Goal: Task Accomplishment & Management: Manage account settings

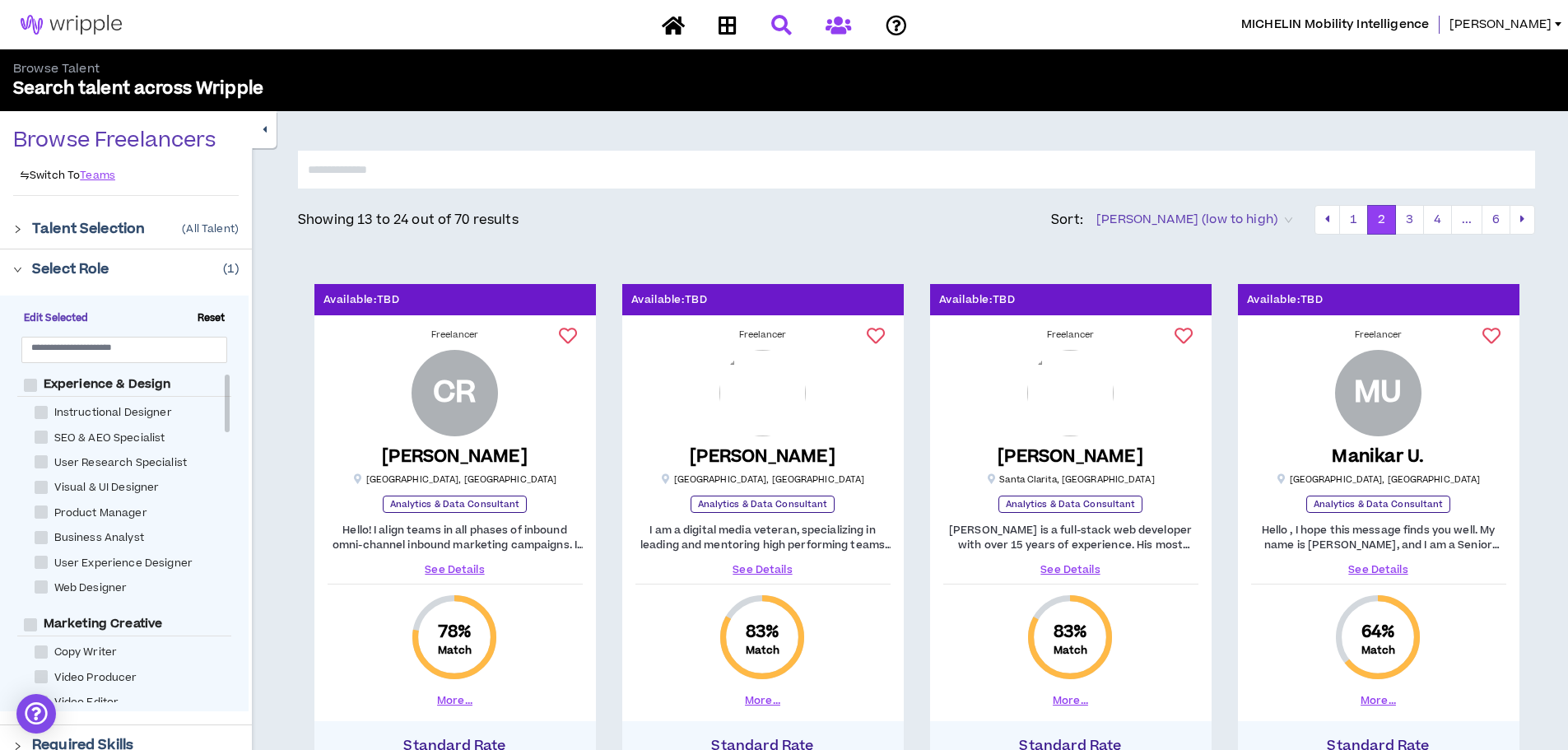
click at [835, 29] on icon at bounding box center [838, 25] width 25 height 20
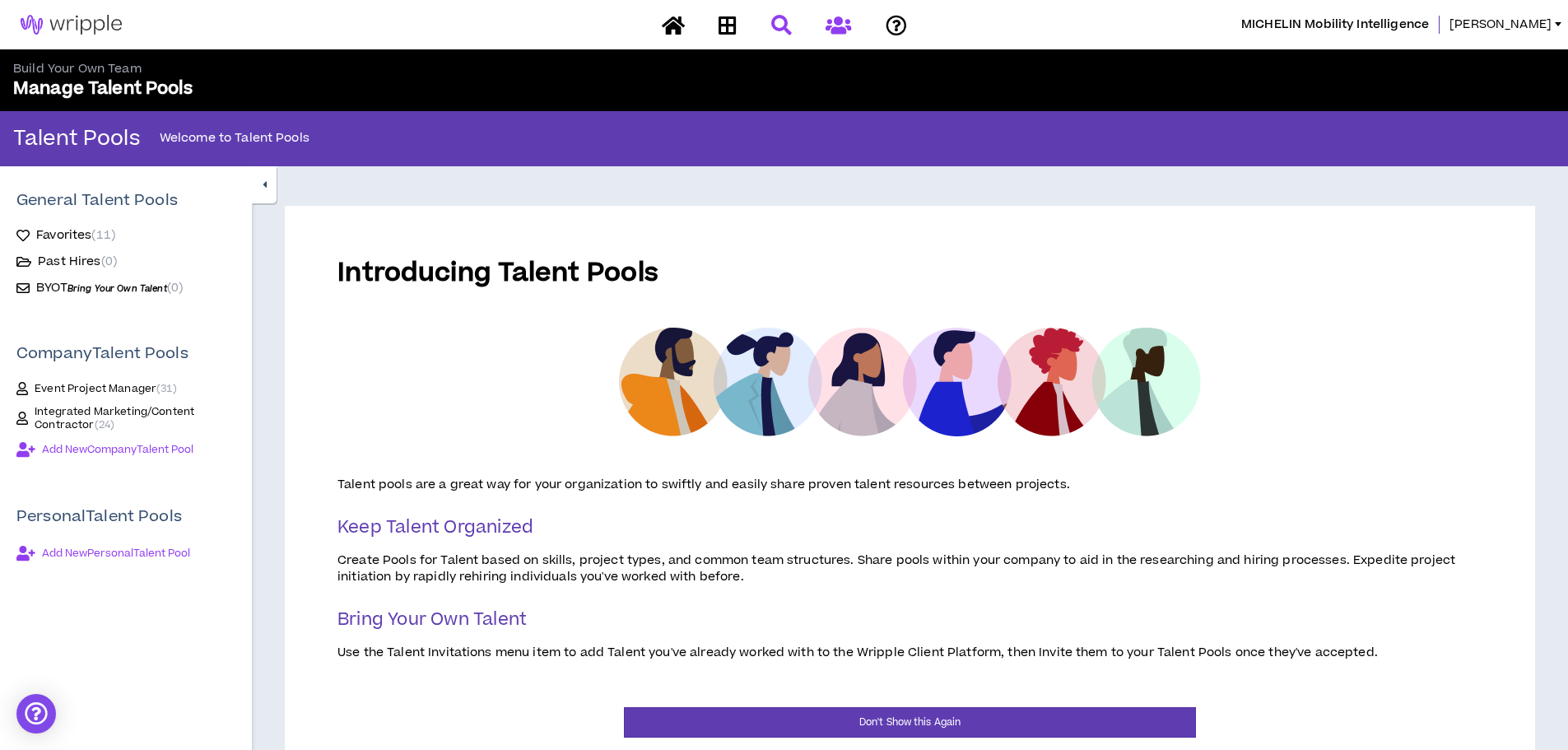
click at [782, 27] on icon at bounding box center [781, 25] width 20 height 20
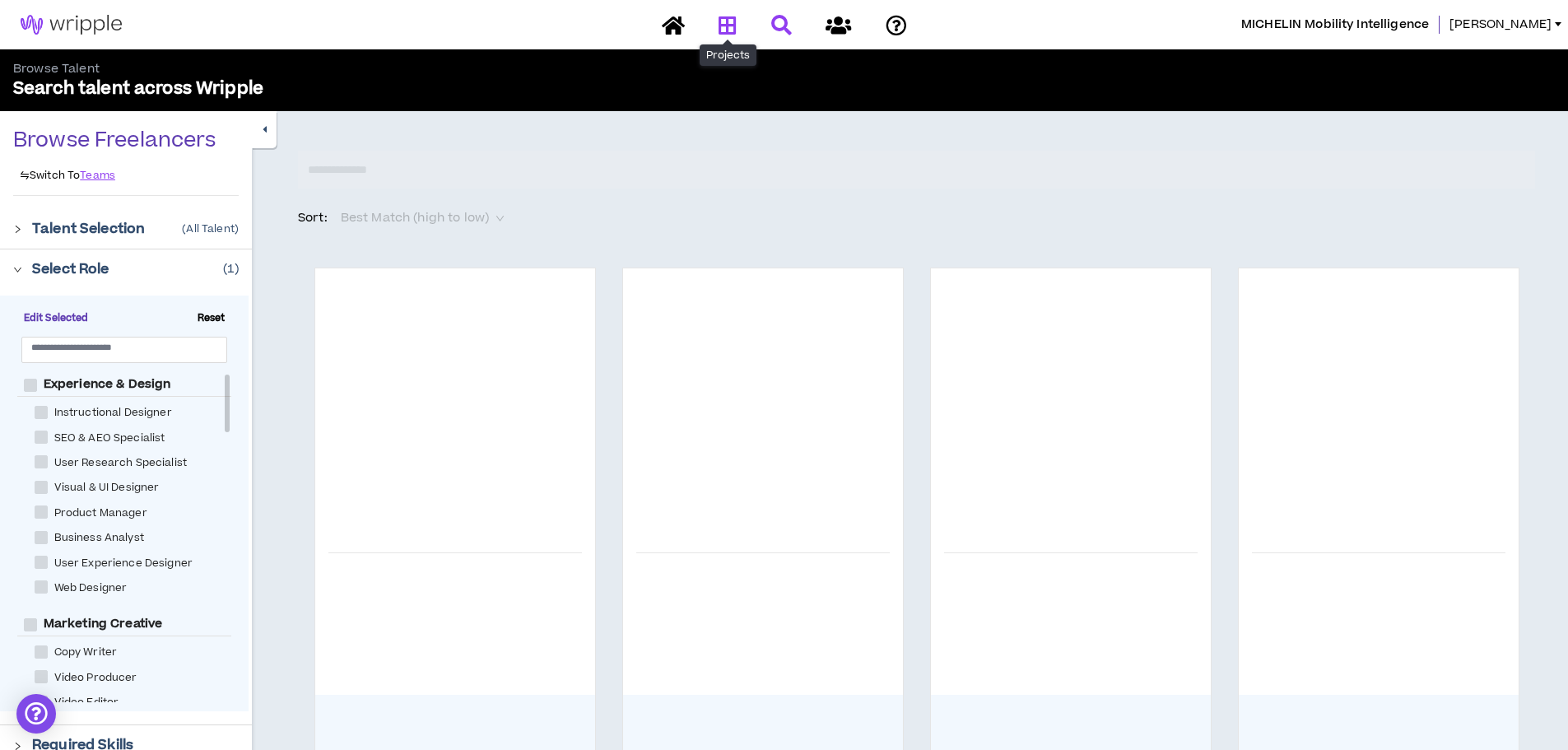
click at [720, 25] on icon at bounding box center [728, 25] width 18 height 20
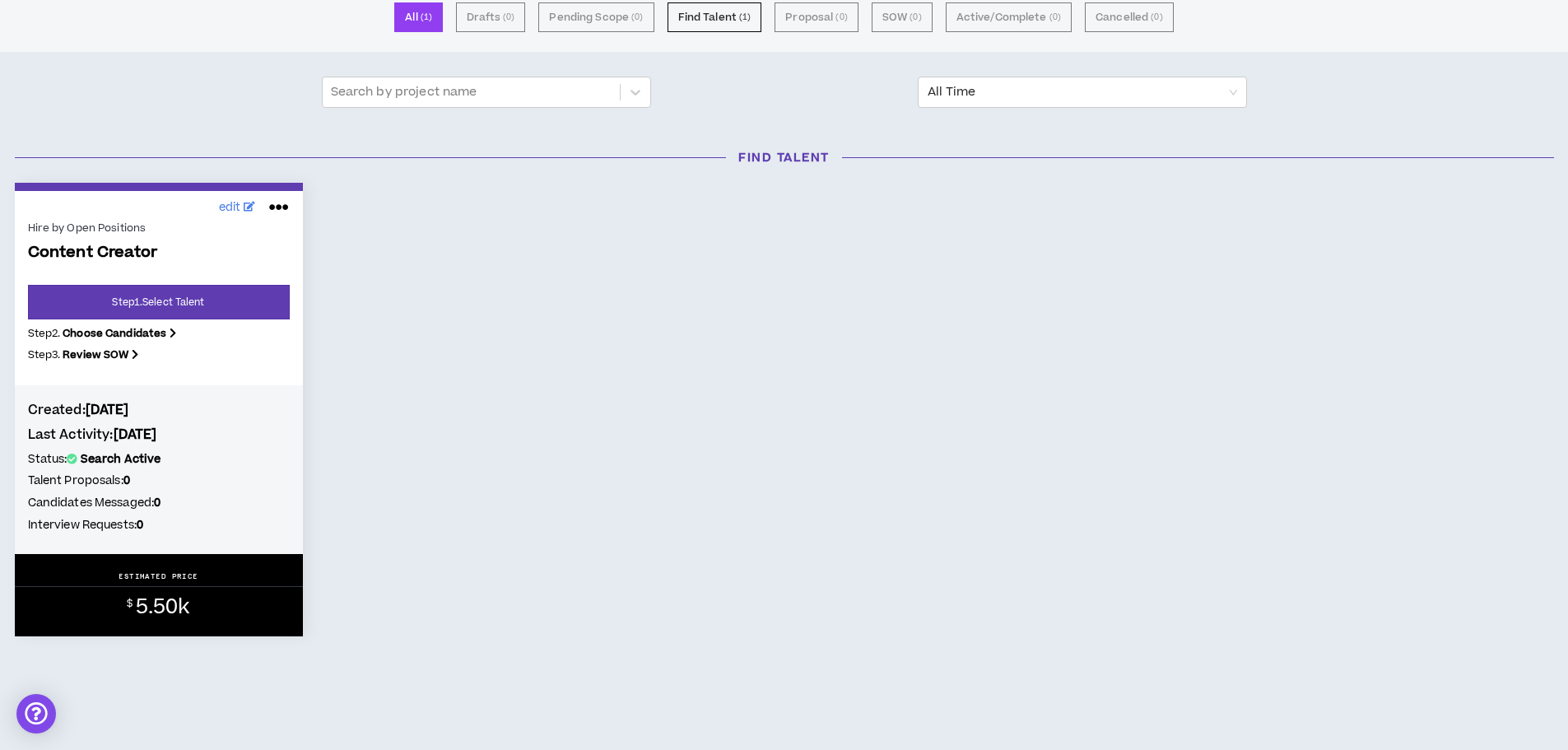
scroll to position [157, 0]
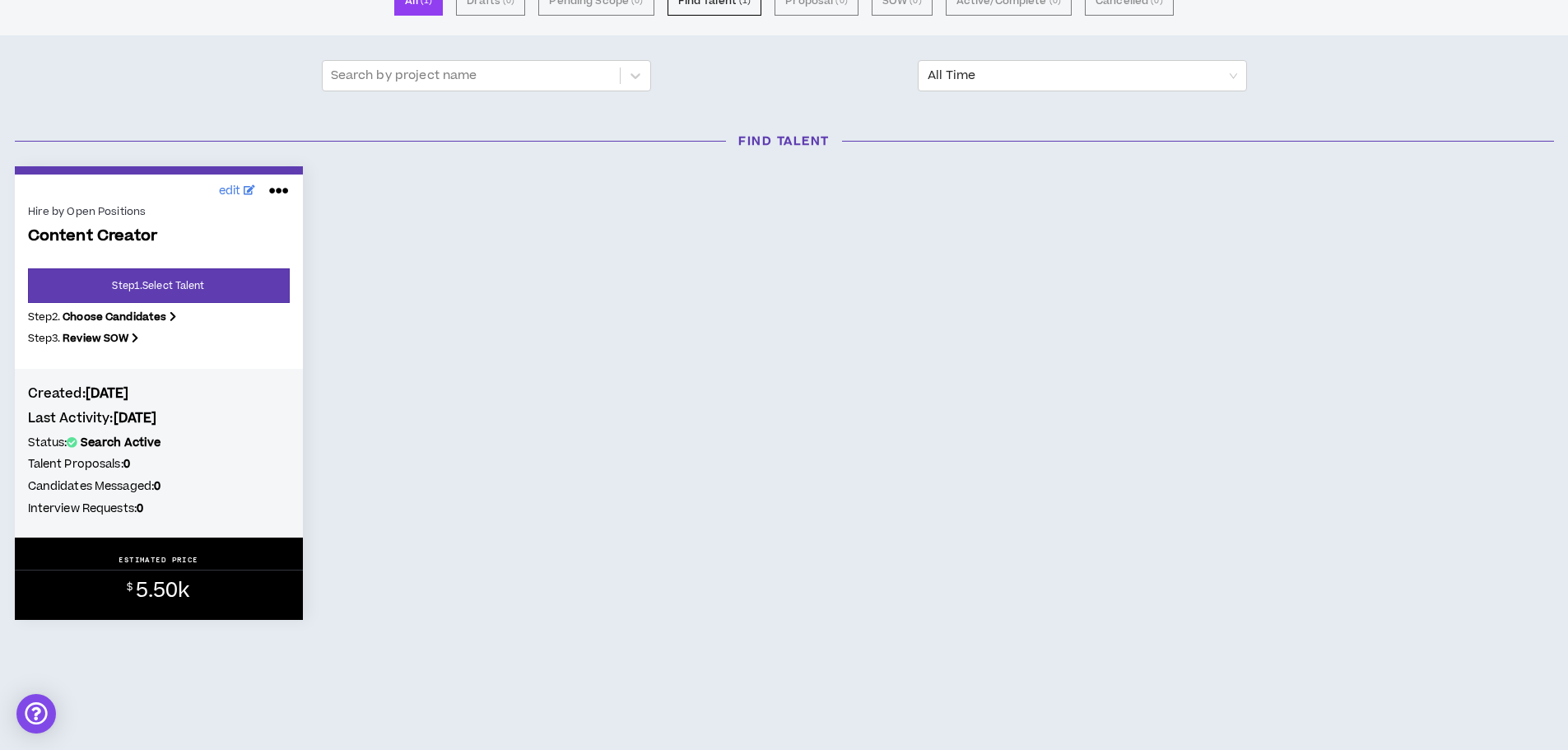
click at [84, 235] on span "Content Creator" at bounding box center [158, 236] width 261 height 19
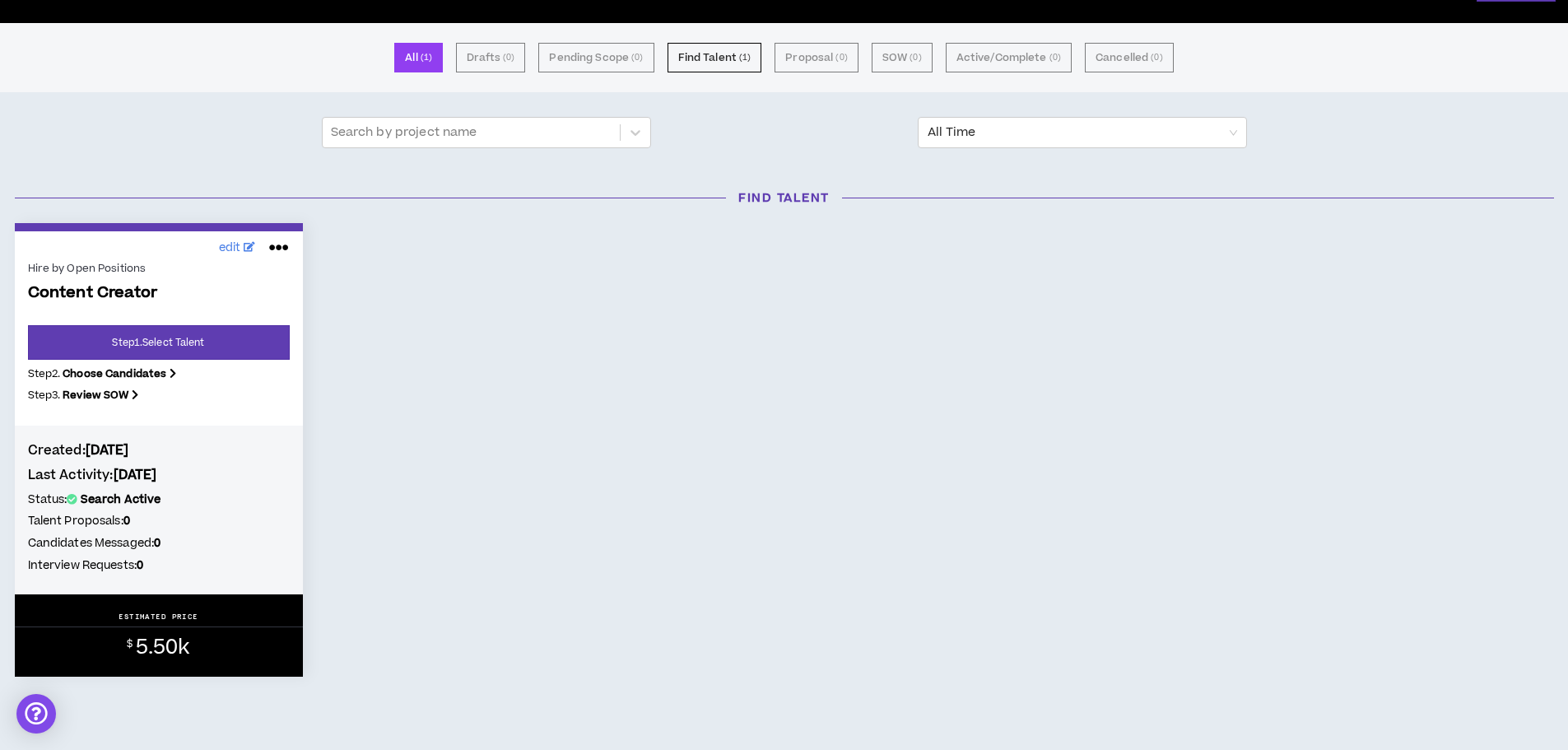
scroll to position [75, 0]
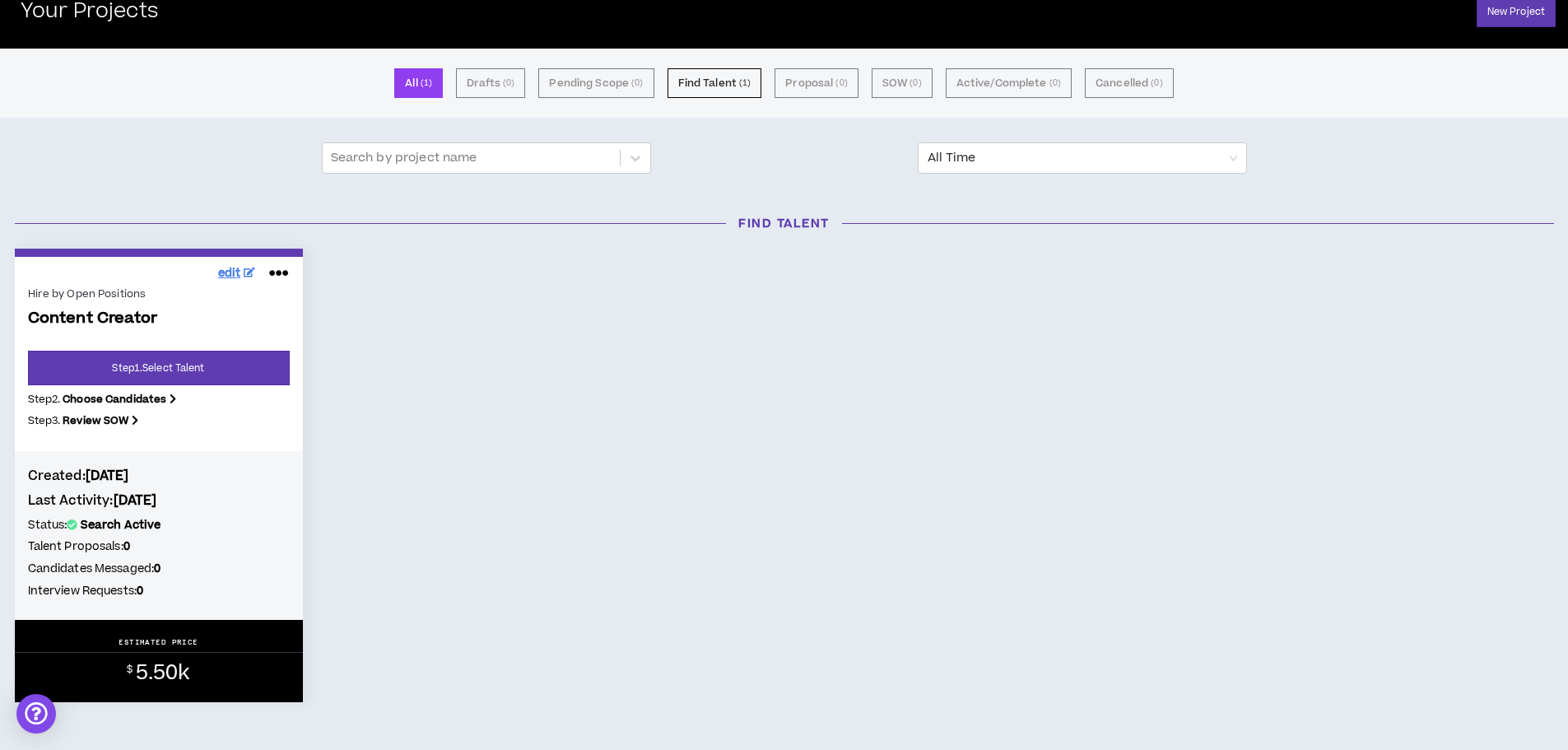
click at [239, 270] on span "edit" at bounding box center [229, 273] width 23 height 18
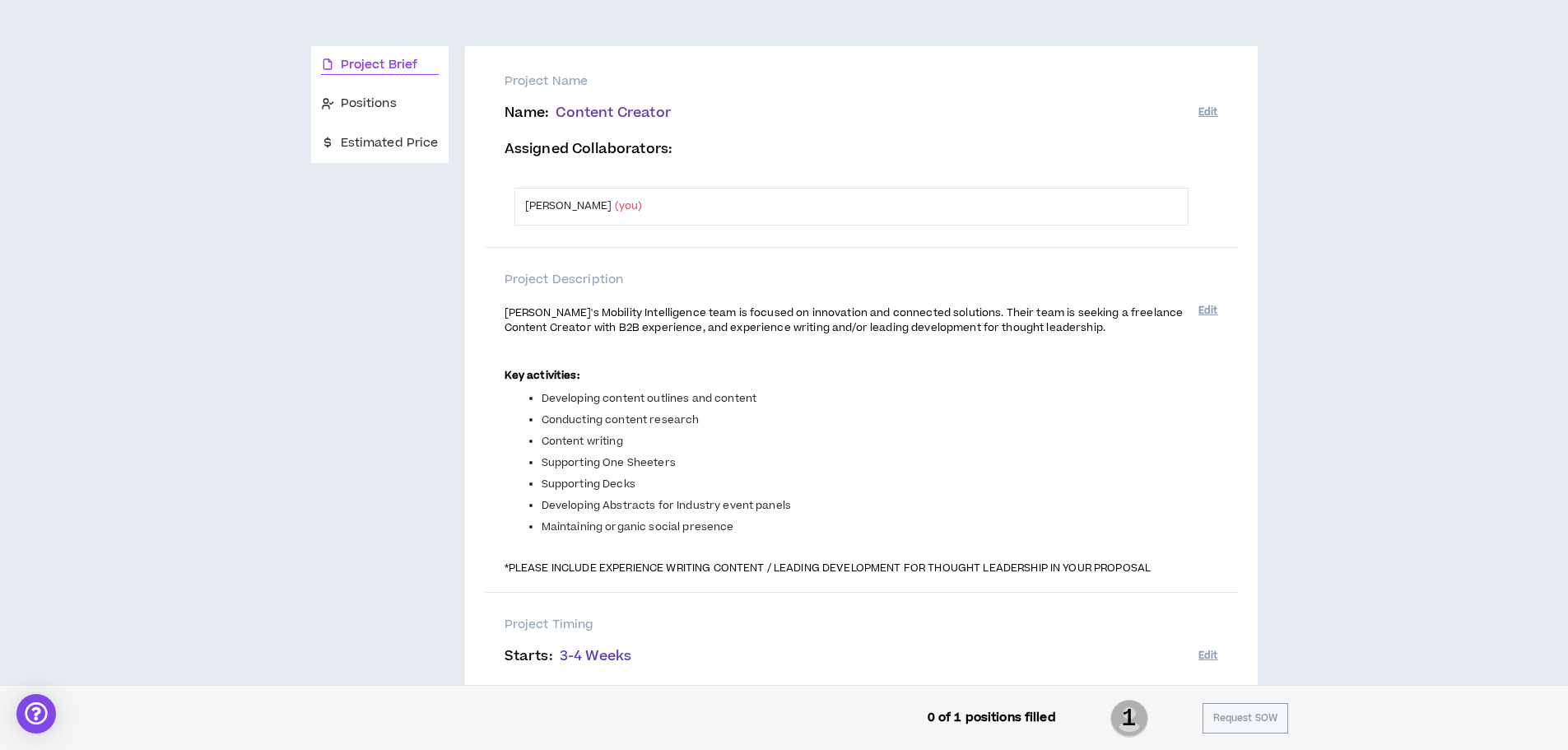
scroll to position [165, 0]
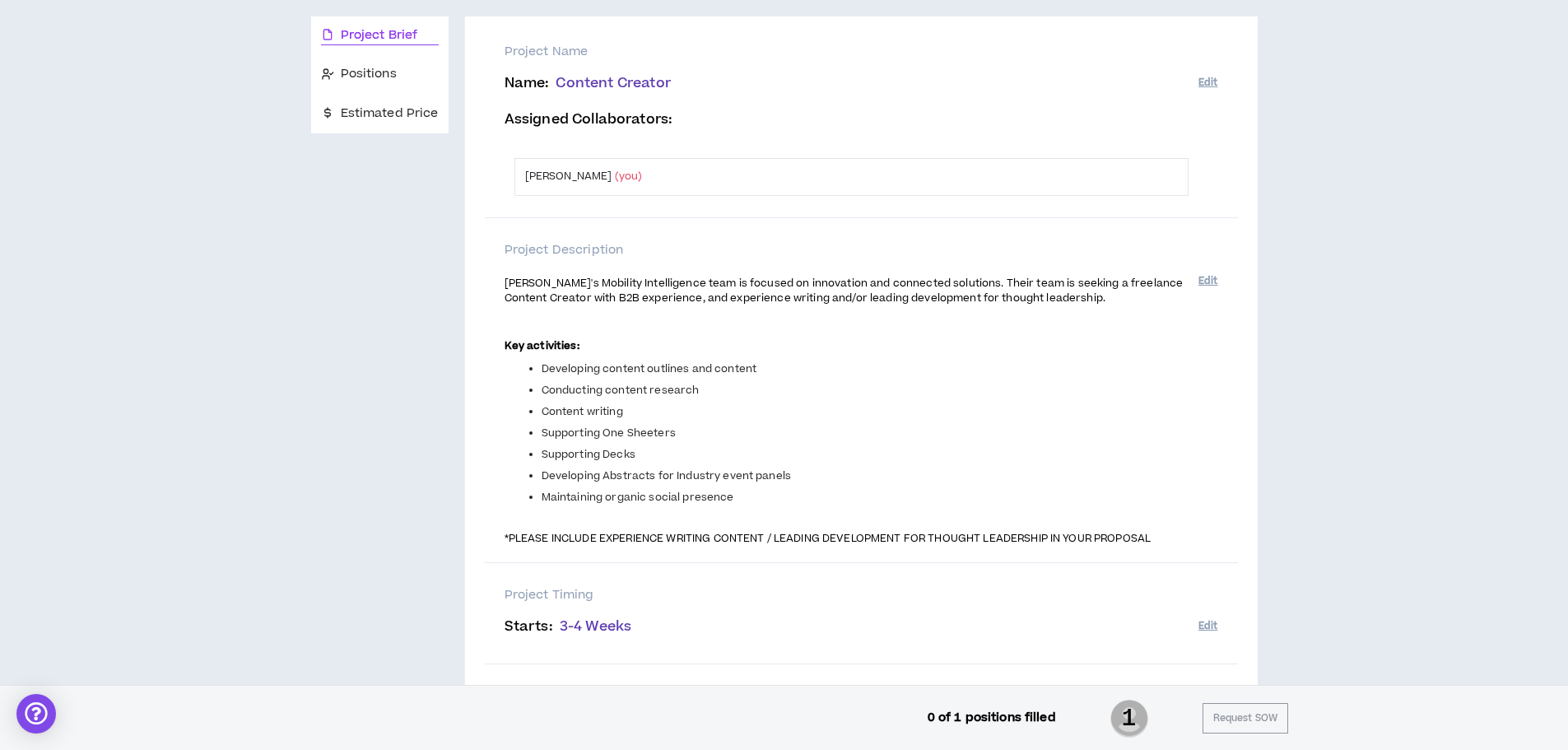
click at [602, 80] on span "Content Creator" at bounding box center [613, 82] width 114 height 19
click at [1053, 87] on button "Edit" at bounding box center [1207, 82] width 19 height 27
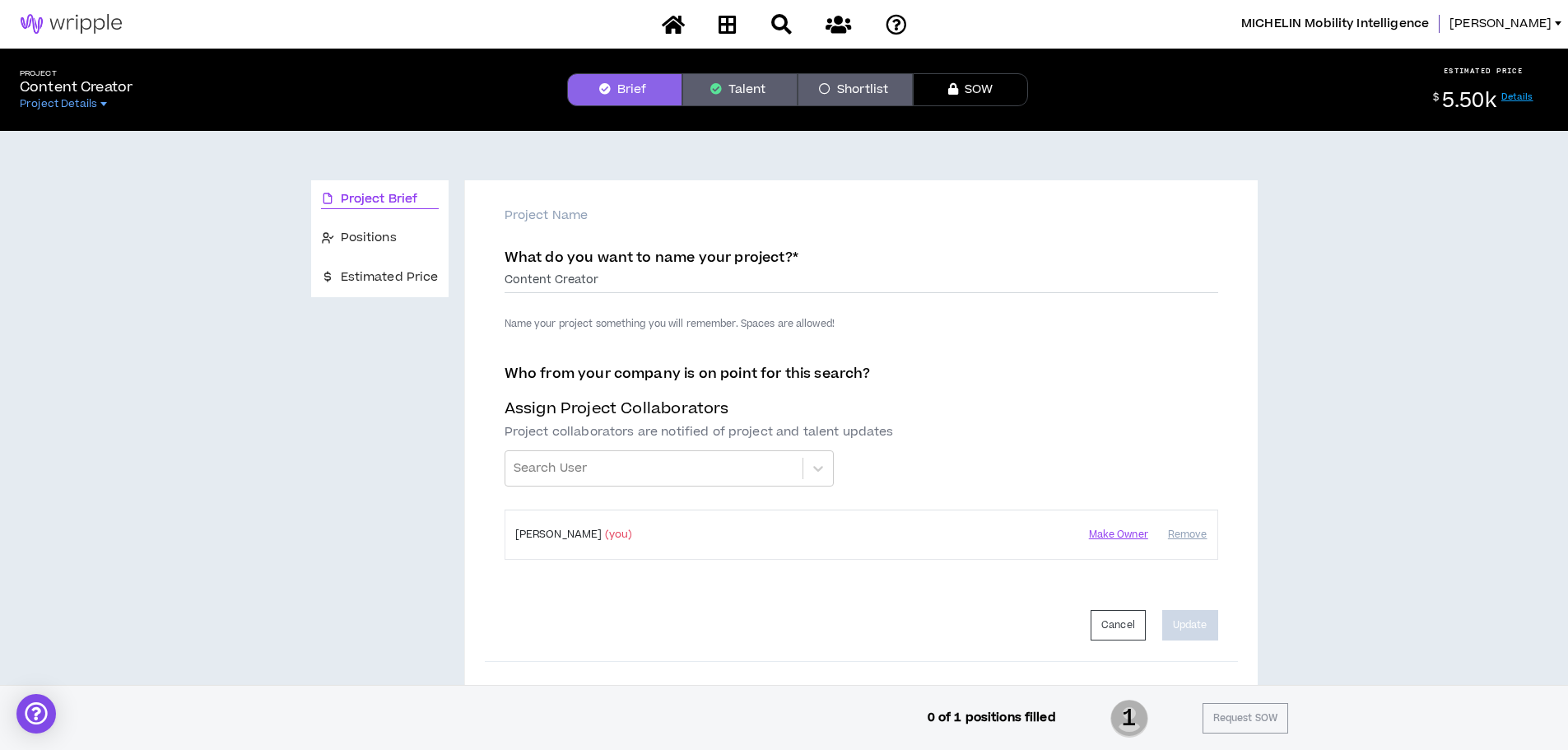
scroll to position [0, 0]
drag, startPoint x: 612, startPoint y: 277, endPoint x: 457, endPoint y: 277, distance: 155.0
click at [508, 276] on input "Thought Leadership & Content Creator" at bounding box center [861, 281] width 714 height 24
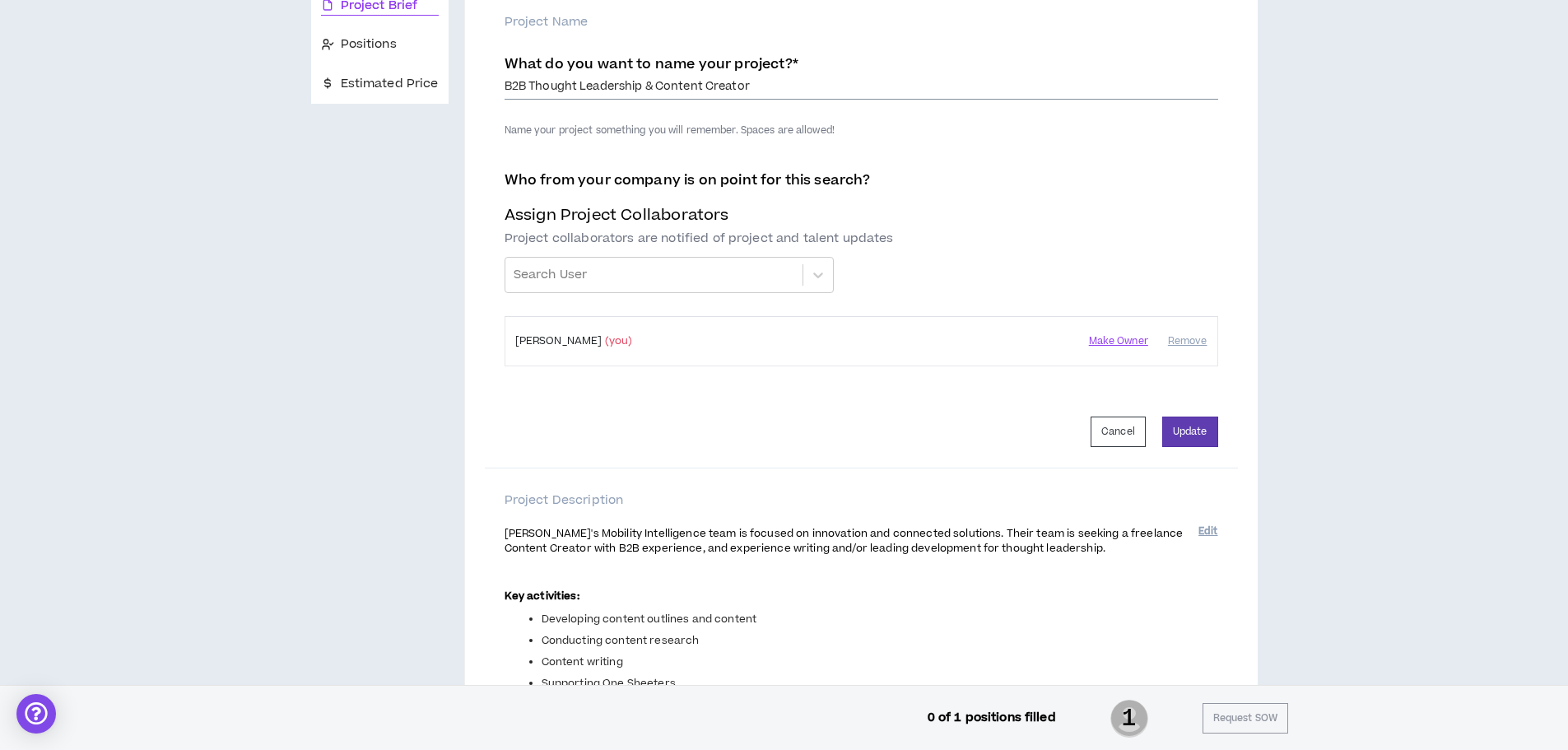
scroll to position [165, 0]
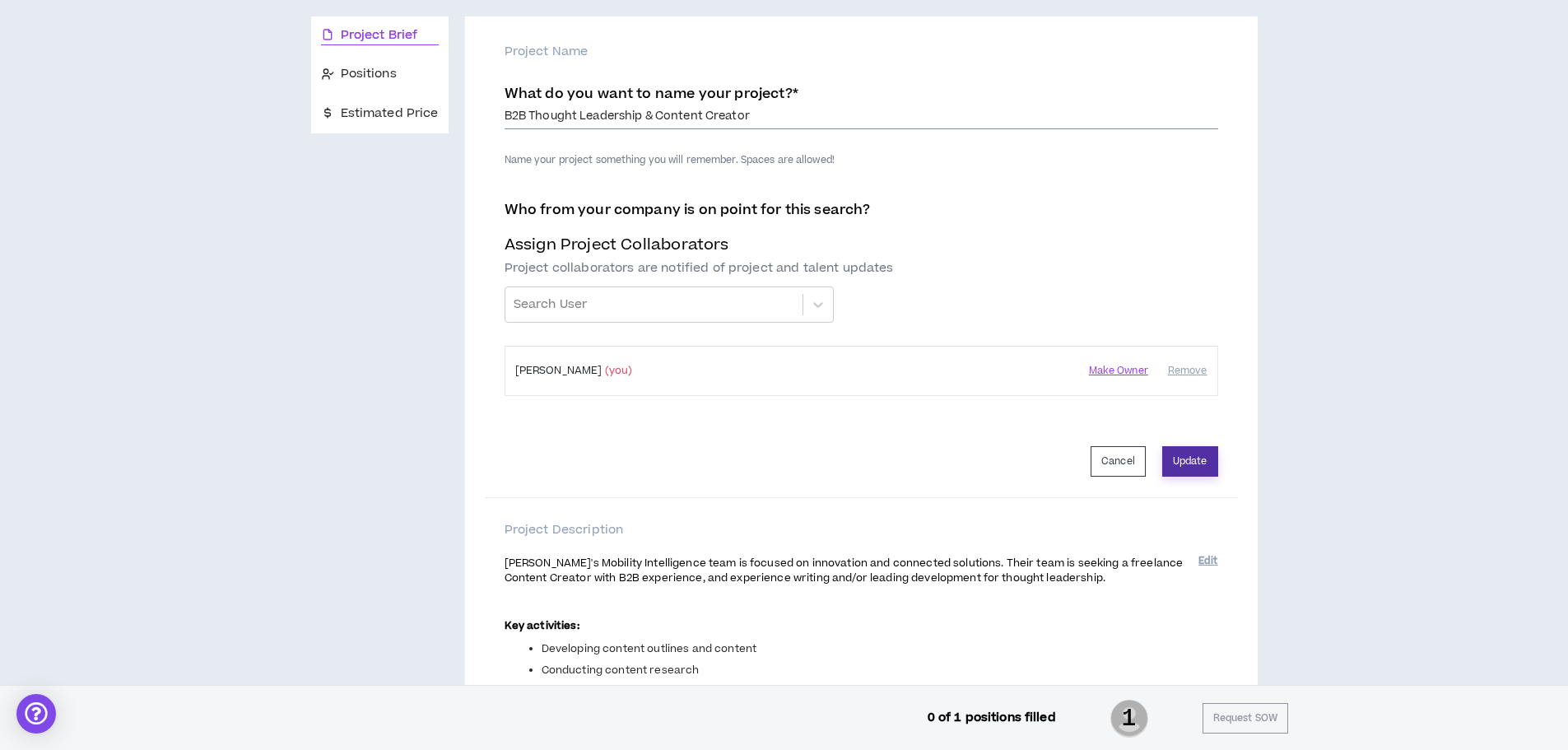
type input "B2B Thought Leadership & Content Creator"
click at [1053, 452] on button "Update" at bounding box center [1190, 462] width 56 height 30
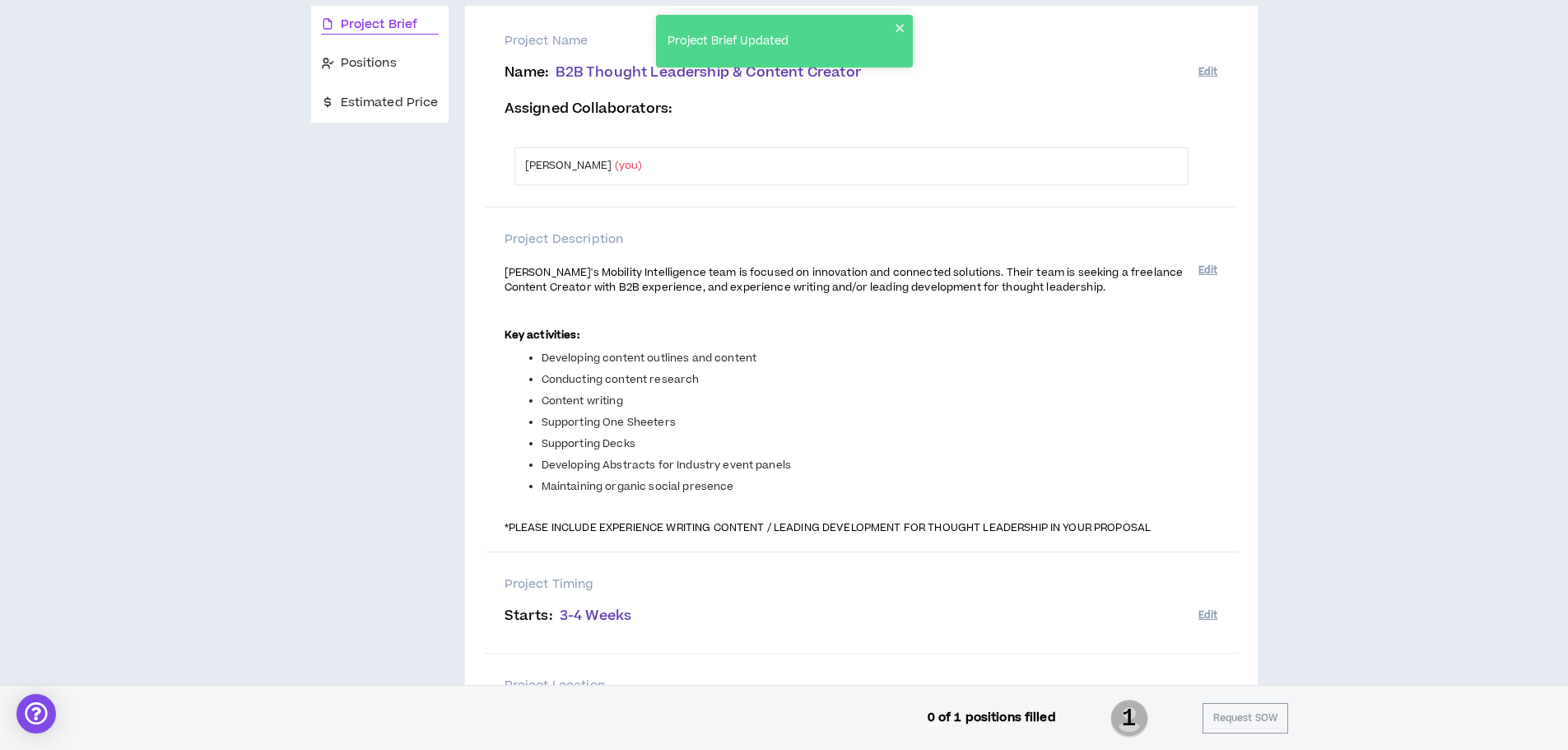
scroll to position [247, 0]
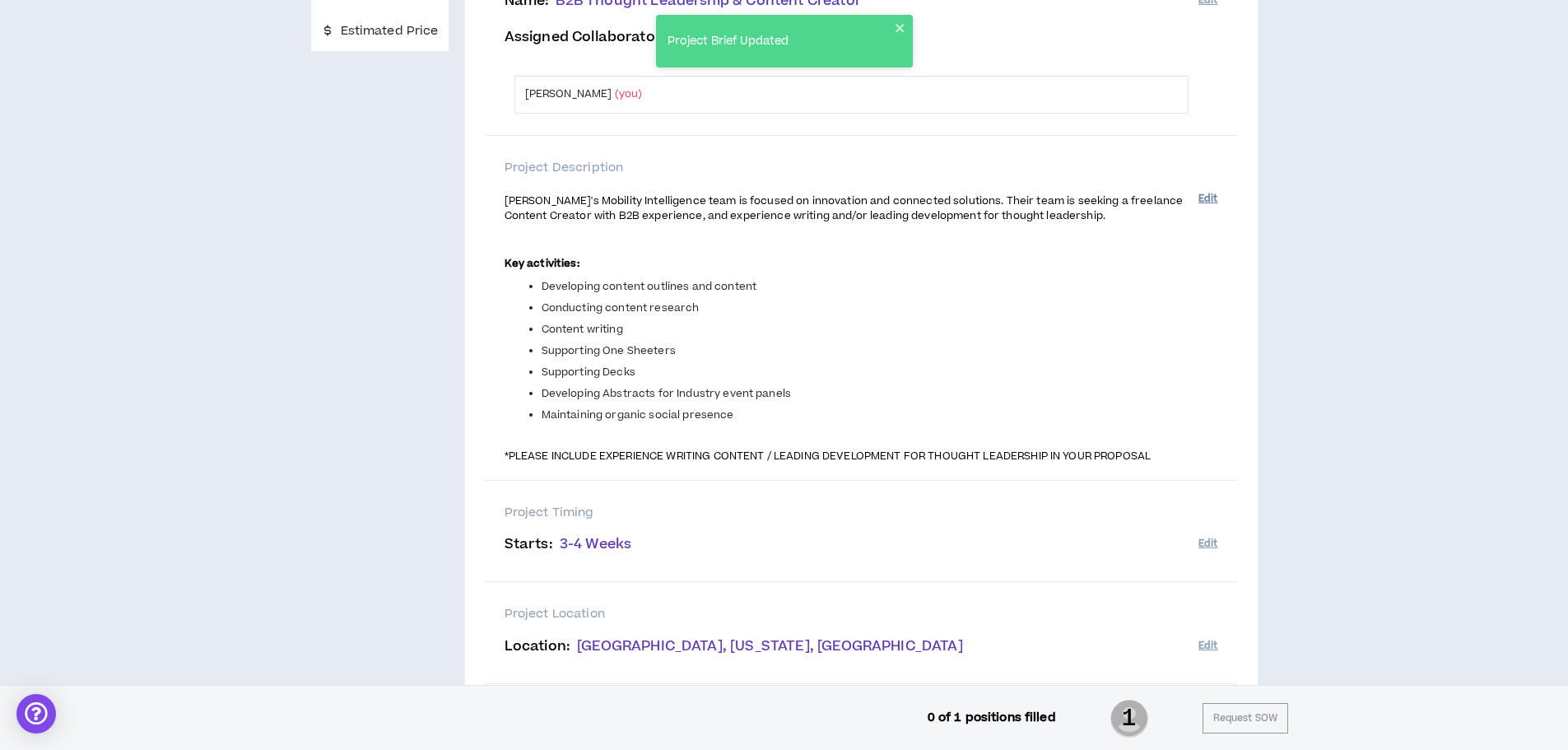
click at [1053, 199] on button "Edit" at bounding box center [1207, 198] width 19 height 27
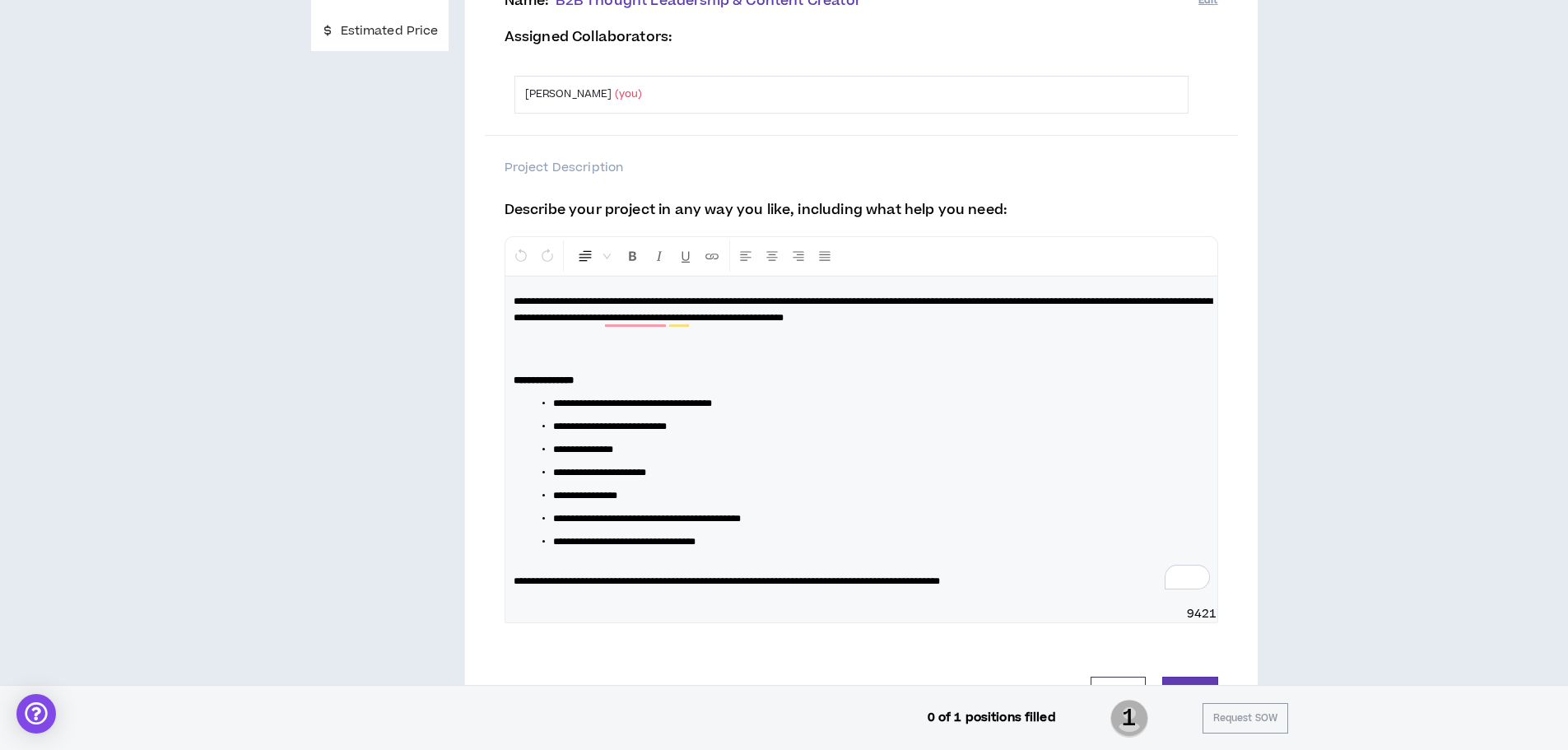
click at [759, 299] on span "**********" at bounding box center [863, 309] width 699 height 26
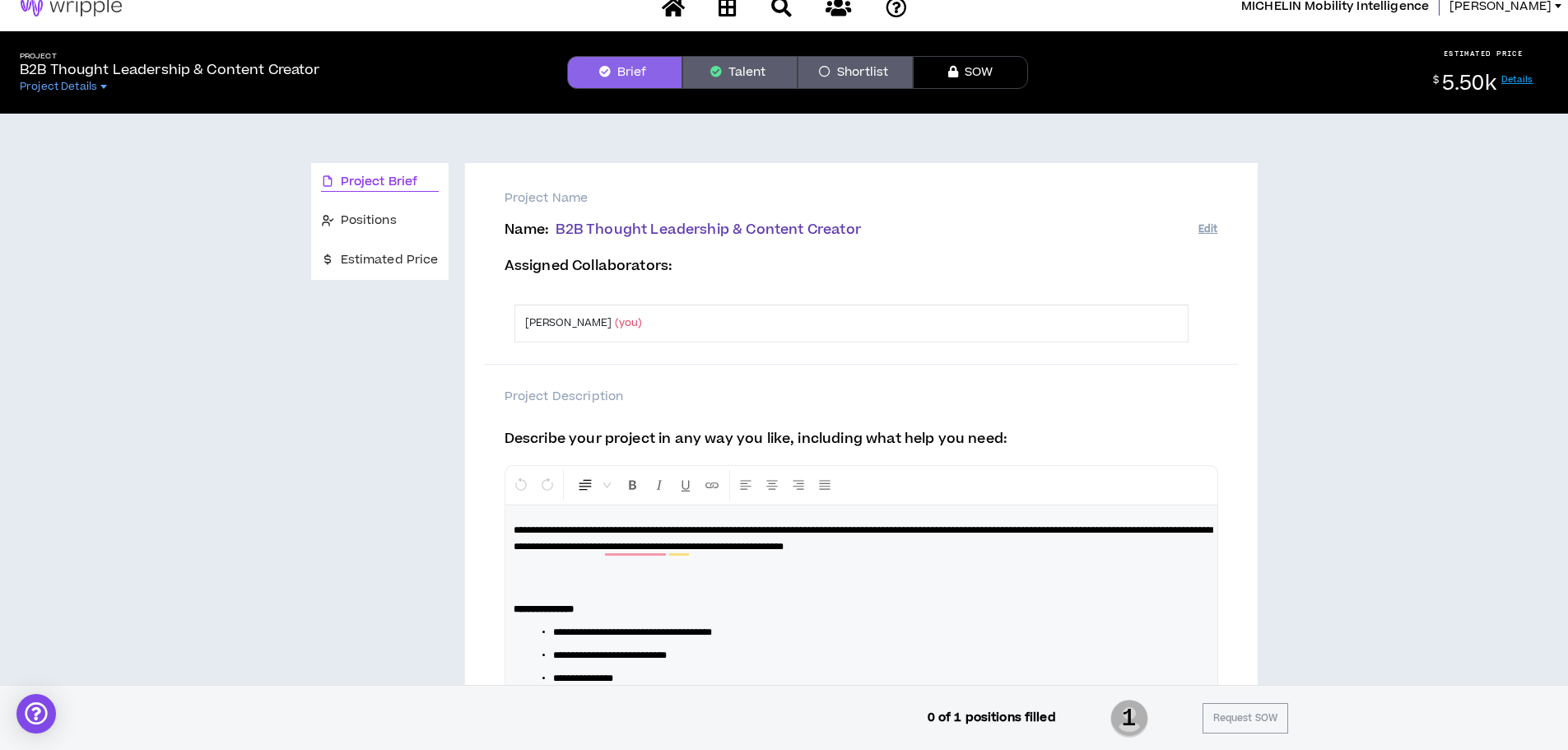
scroll to position [0, 0]
